Goal: Transaction & Acquisition: Purchase product/service

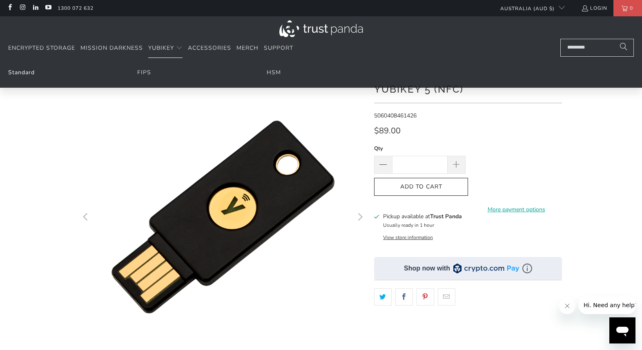
click at [15, 71] on link "Standard" at bounding box center [21, 73] width 27 height 8
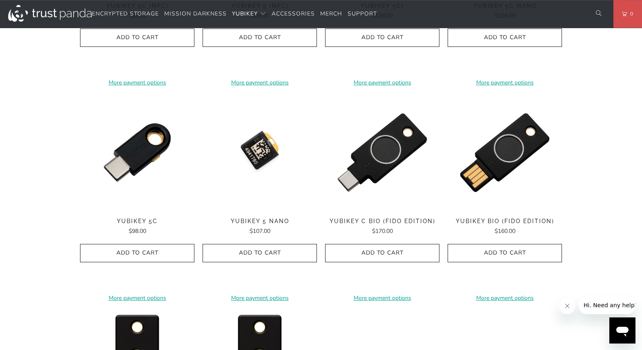
scroll to position [585, 0]
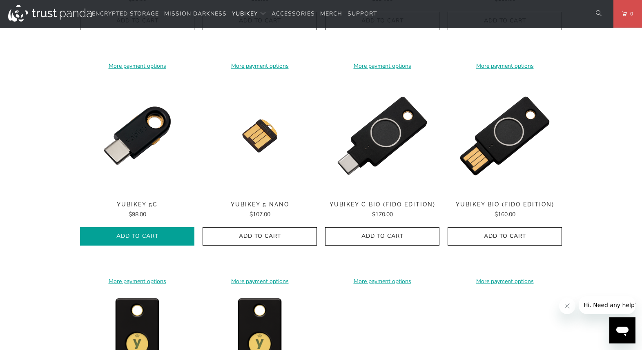
click at [143, 240] on icon "button" at bounding box center [137, 236] width 13 height 13
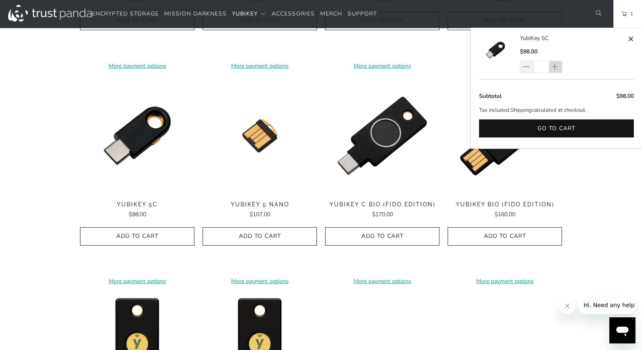
click at [552, 63] on span at bounding box center [555, 67] width 13 height 12
type input "*"
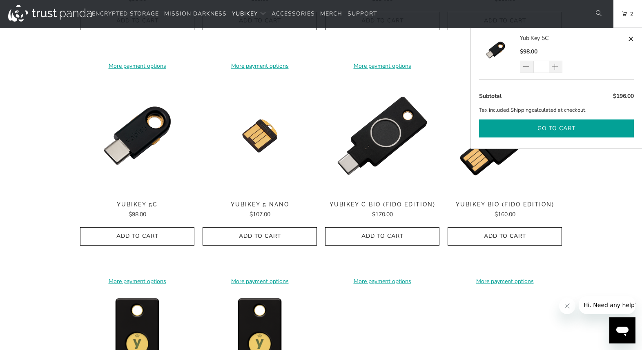
click at [561, 125] on button "Go to cart" at bounding box center [556, 129] width 155 height 18
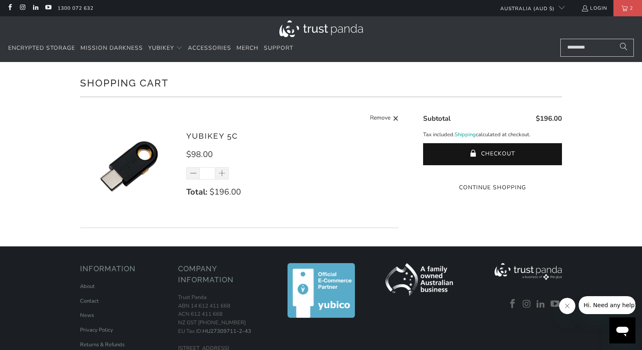
click at [498, 156] on button "Checkout" at bounding box center [492, 154] width 139 height 22
